Goal: Navigation & Orientation: Find specific page/section

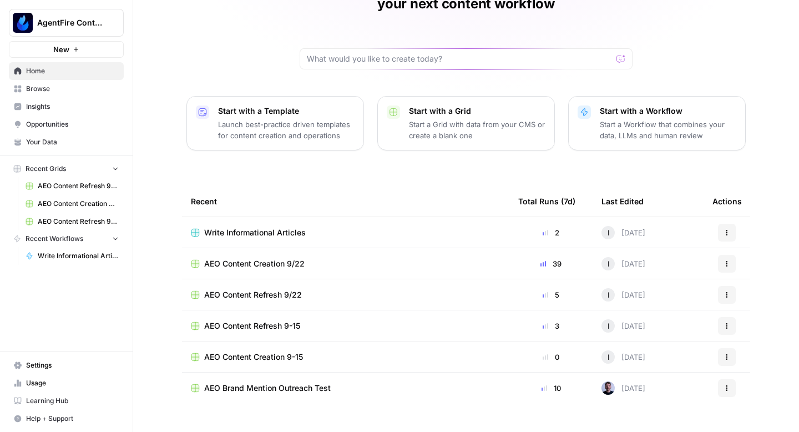
scroll to position [79, 0]
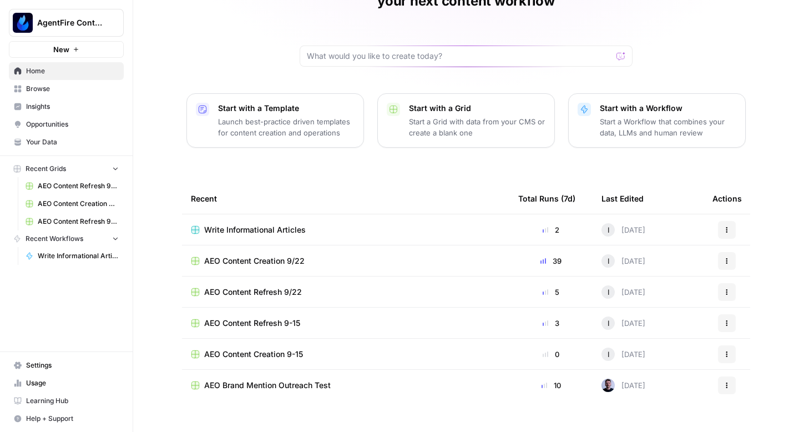
click at [260, 255] on span "AEO Content Creation 9/22" at bounding box center [254, 260] width 100 height 11
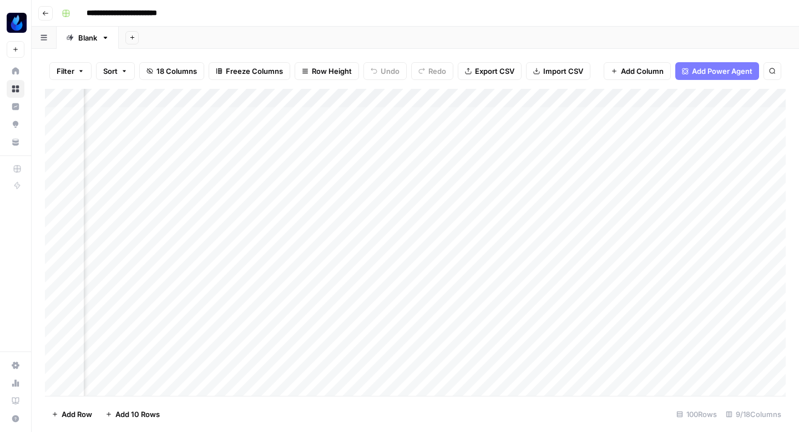
scroll to position [0, 474]
click at [484, 303] on div "Add Column" at bounding box center [415, 242] width 741 height 307
click at [484, 328] on div "Add Column" at bounding box center [415, 242] width 741 height 307
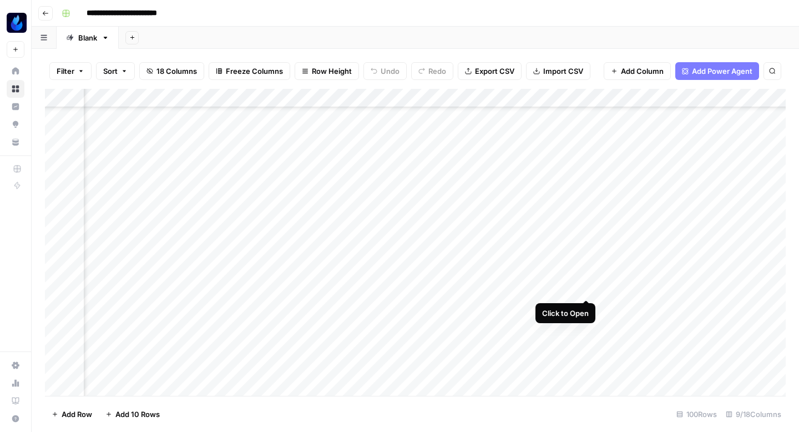
click at [585, 285] on div "Add Column" at bounding box center [415, 242] width 741 height 307
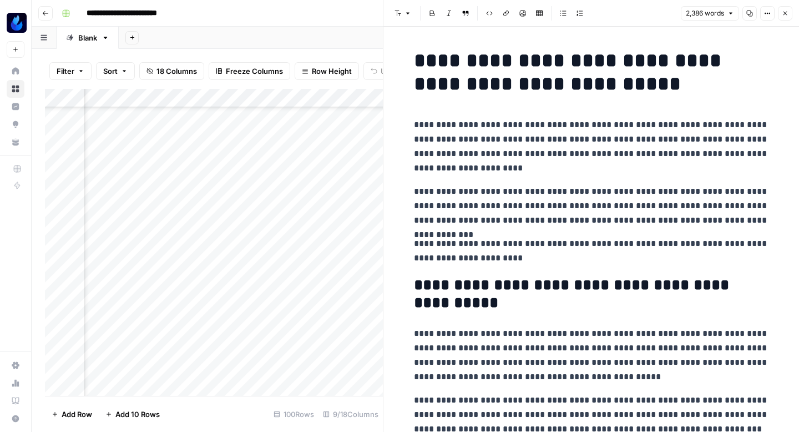
click at [750, 14] on icon "button" at bounding box center [749, 13] width 7 height 7
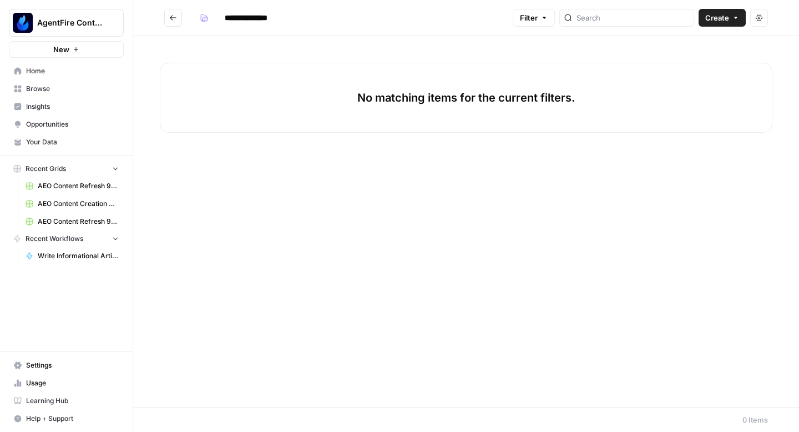
click at [320, 179] on div "No matching items for the current filters." at bounding box center [466, 221] width 666 height 371
click at [180, 24] on button "Go back" at bounding box center [173, 18] width 18 height 18
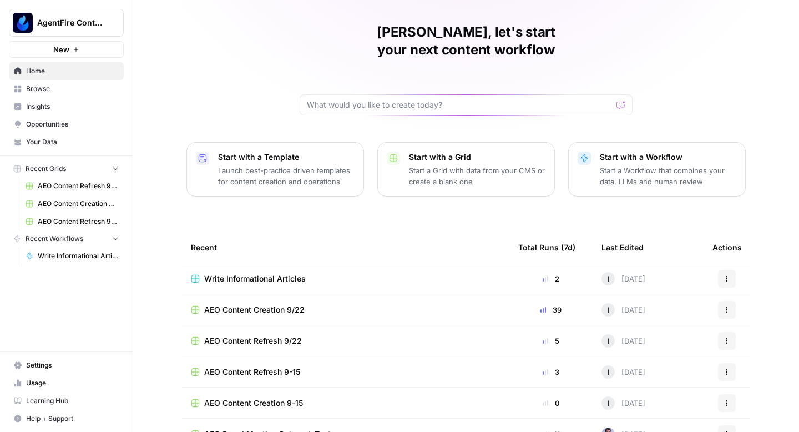
scroll to position [79, 0]
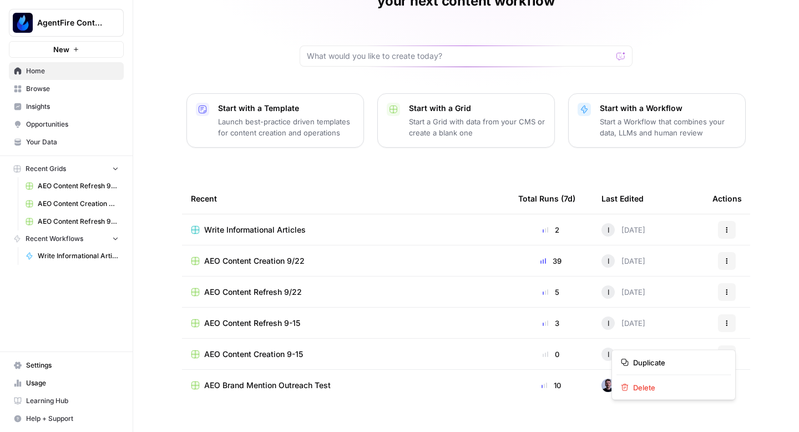
click at [727, 351] on icon "button" at bounding box center [727, 354] width 7 height 7
click at [785, 280] on div "Iris, let's start your next content workflow Start with a Template Launch best-…" at bounding box center [466, 185] width 666 height 528
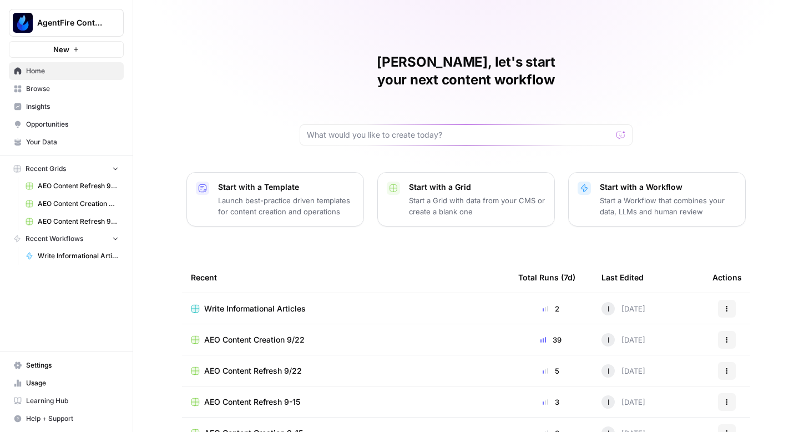
click at [74, 87] on span "Browse" at bounding box center [72, 89] width 93 height 10
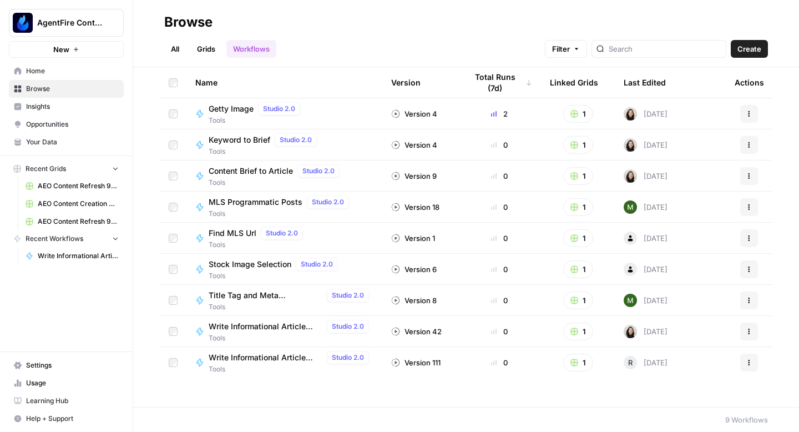
click at [65, 134] on link "Your Data" at bounding box center [66, 142] width 115 height 18
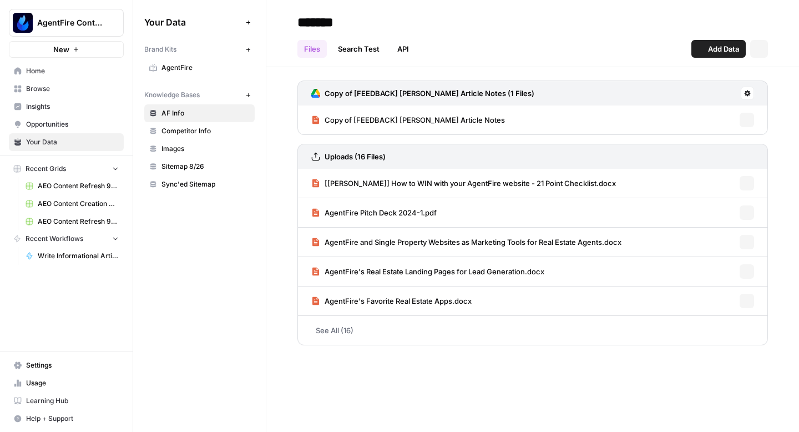
click at [61, 68] on span "Home" at bounding box center [72, 71] width 93 height 10
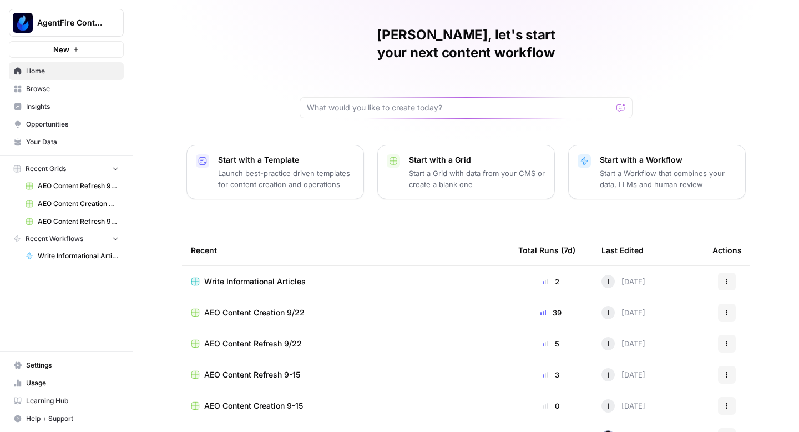
scroll to position [79, 0]
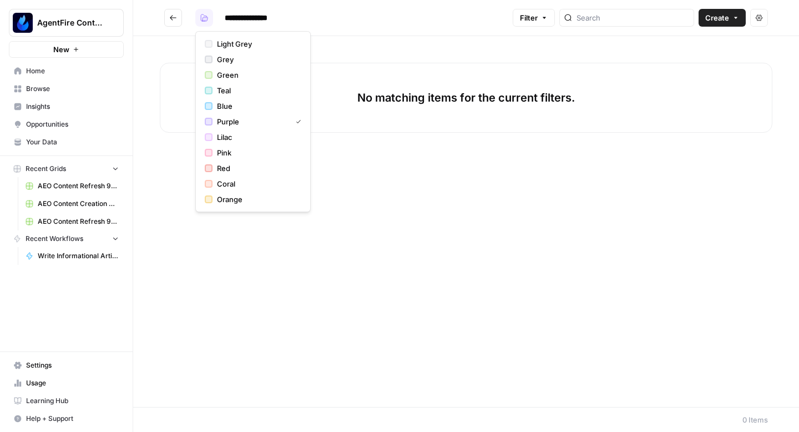
click at [202, 20] on icon "button" at bounding box center [204, 17] width 7 height 7
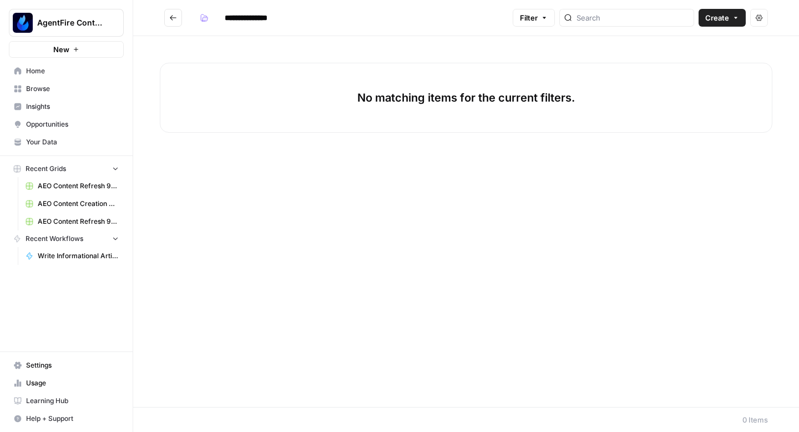
click at [171, 18] on icon "Go back" at bounding box center [173, 17] width 7 height 5
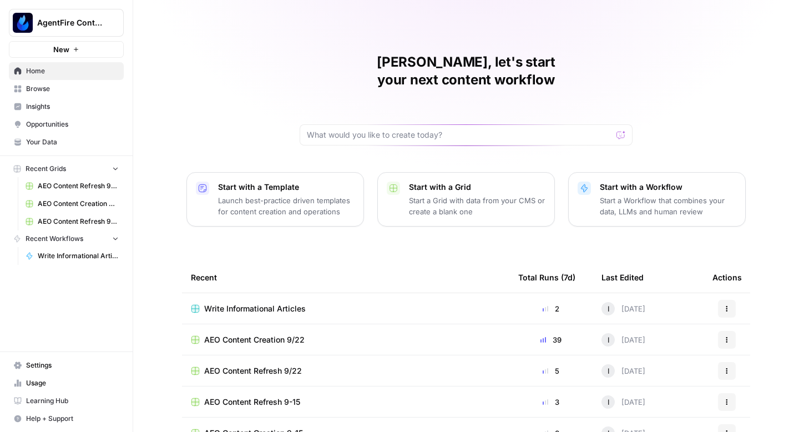
scroll to position [79, 0]
